Goal: Task Accomplishment & Management: Use online tool/utility

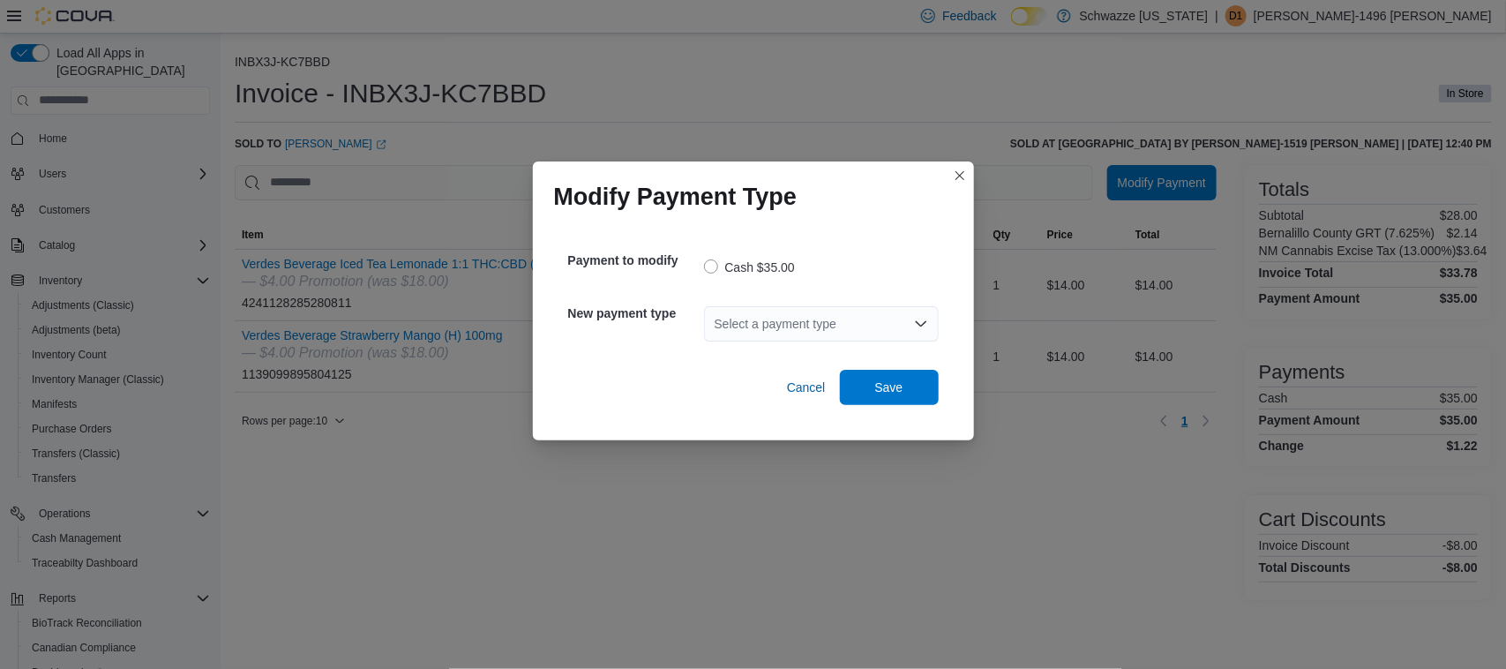
click at [882, 318] on div "Select a payment type" at bounding box center [821, 323] width 235 height 35
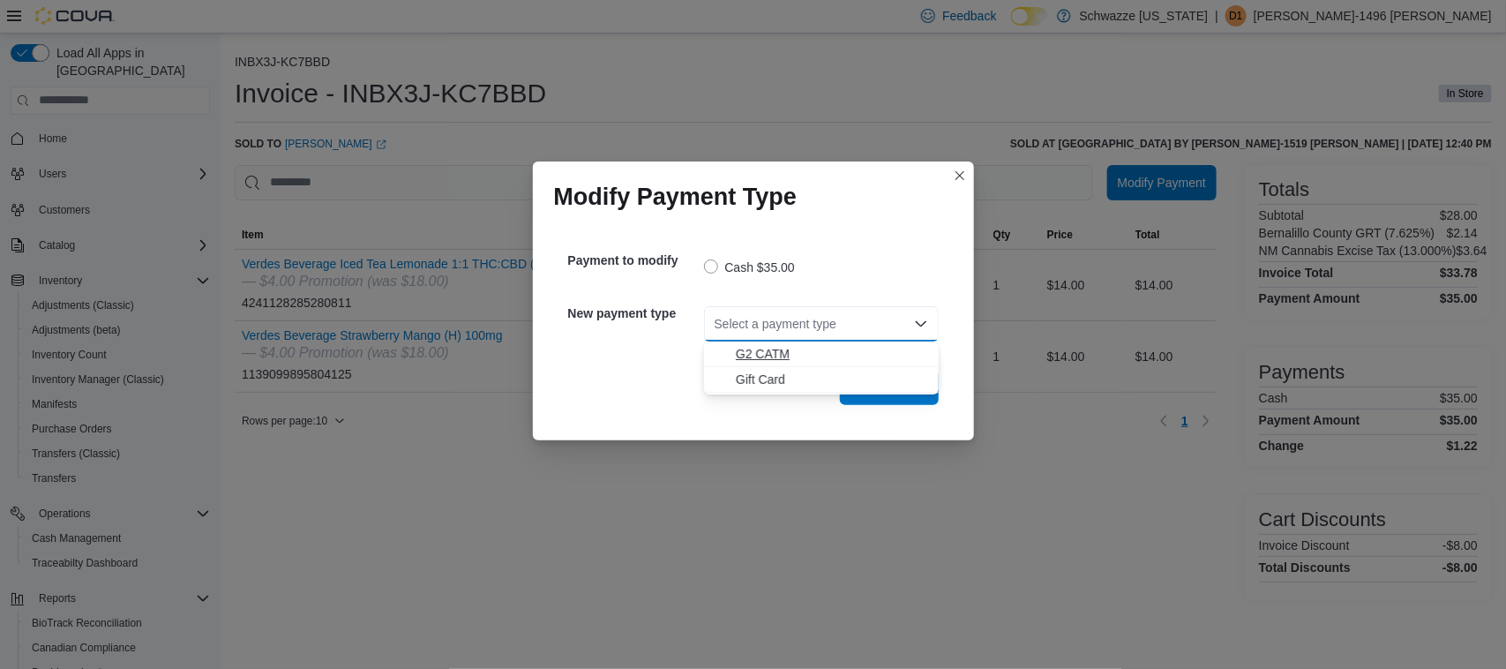
click at [856, 355] on span "G2 CATM" at bounding box center [832, 354] width 192 height 18
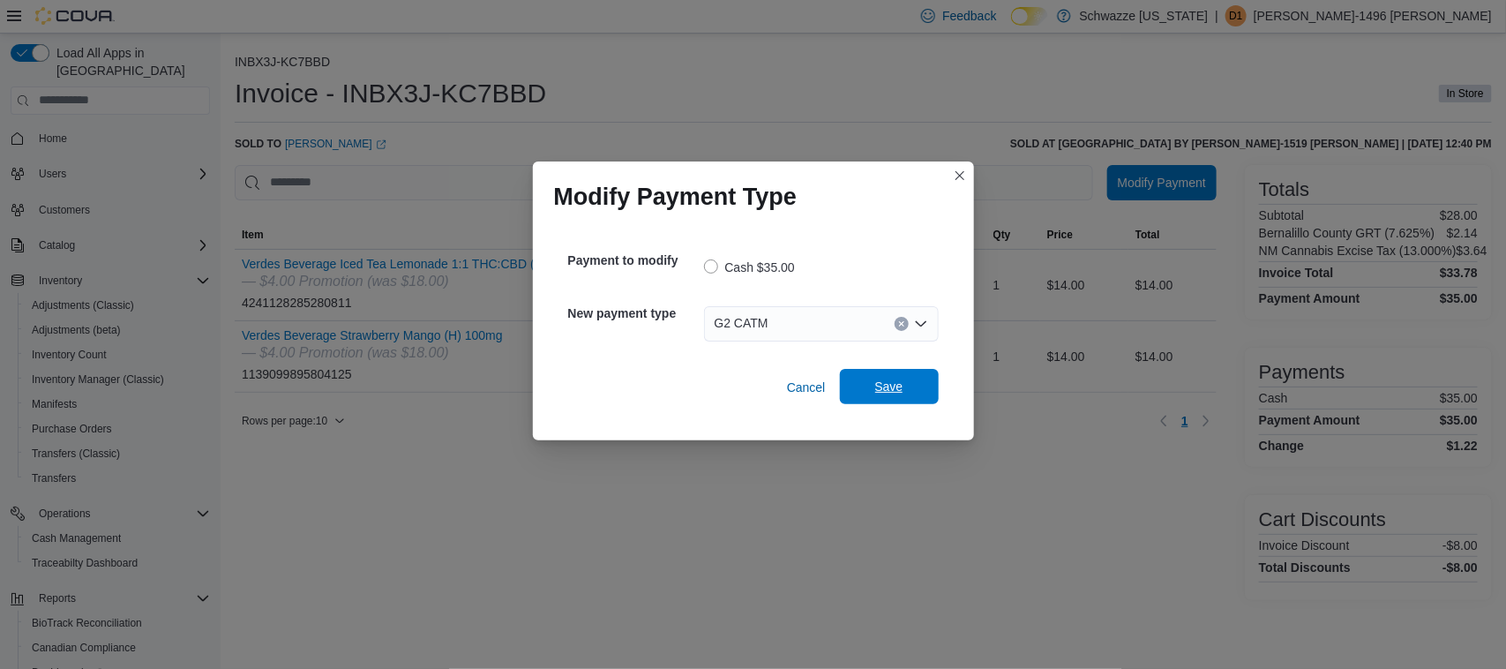
click at [900, 388] on span "Save" at bounding box center [889, 387] width 28 height 18
